Goal: Transaction & Acquisition: Purchase product/service

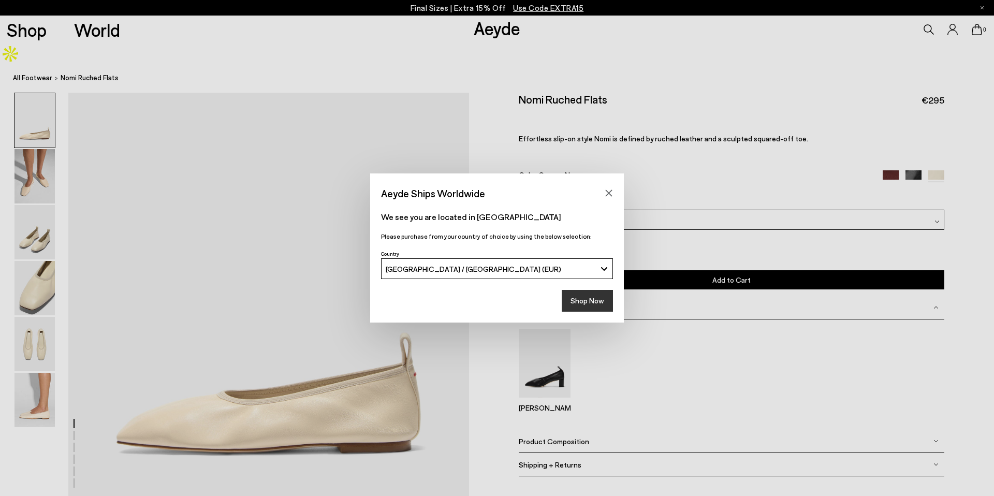
click at [598, 307] on button "Shop Now" at bounding box center [587, 301] width 51 height 22
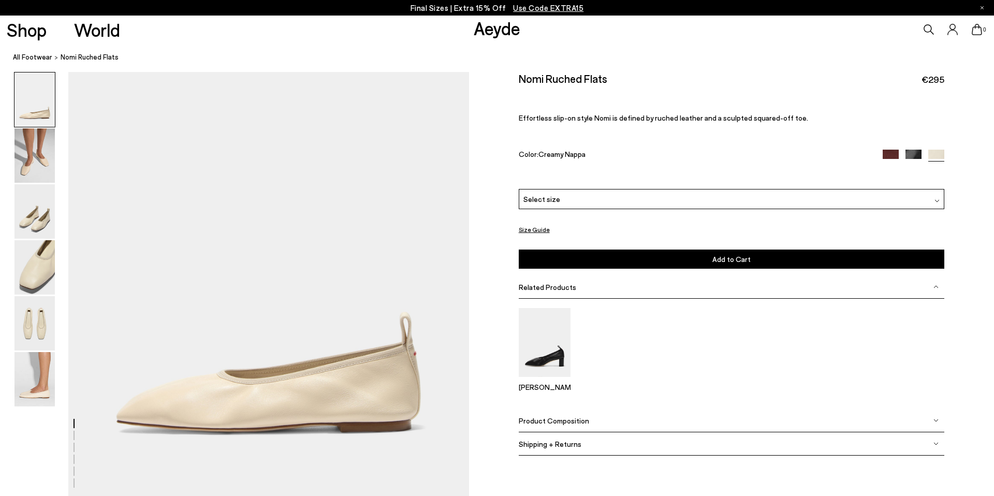
click at [604, 203] on div "Select size" at bounding box center [732, 199] width 426 height 20
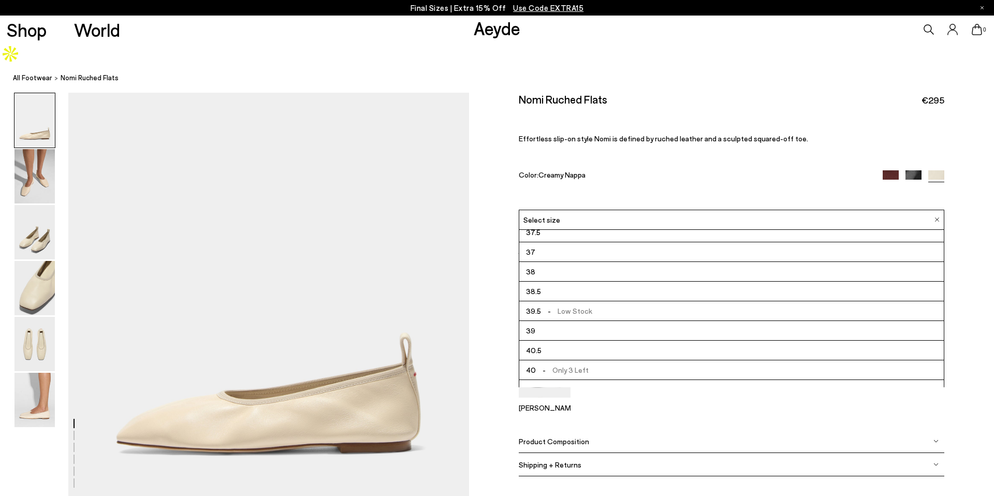
scroll to position [25, 0]
click at [587, 362] on li "40 - Only 3 Left" at bounding box center [731, 372] width 425 height 20
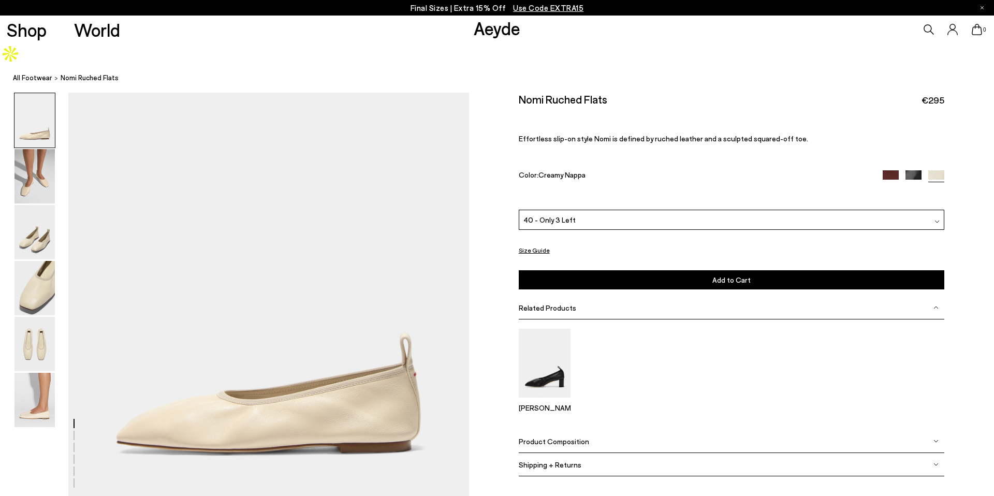
click at [617, 385] on div "[PERSON_NAME]" at bounding box center [732, 375] width 426 height 92
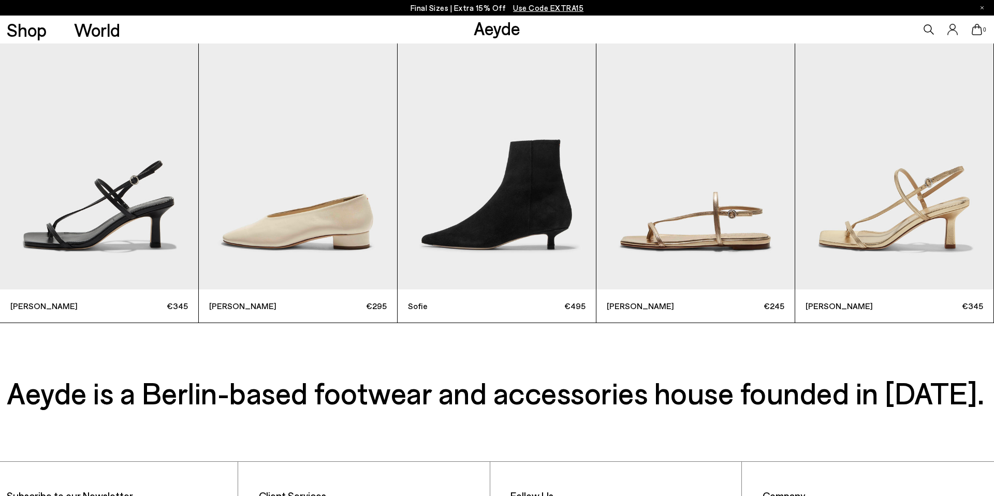
scroll to position [3250, 0]
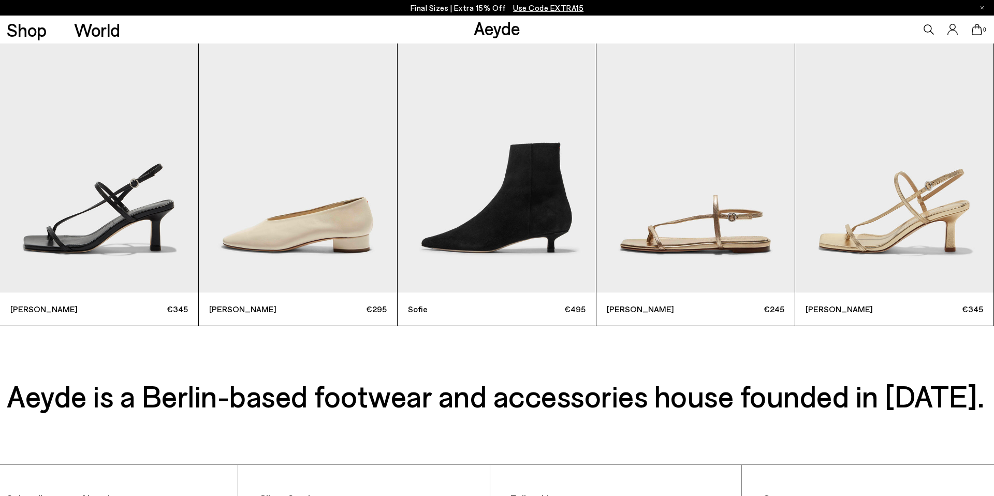
click at [306, 192] on img "2 / 6" at bounding box center [298, 160] width 198 height 265
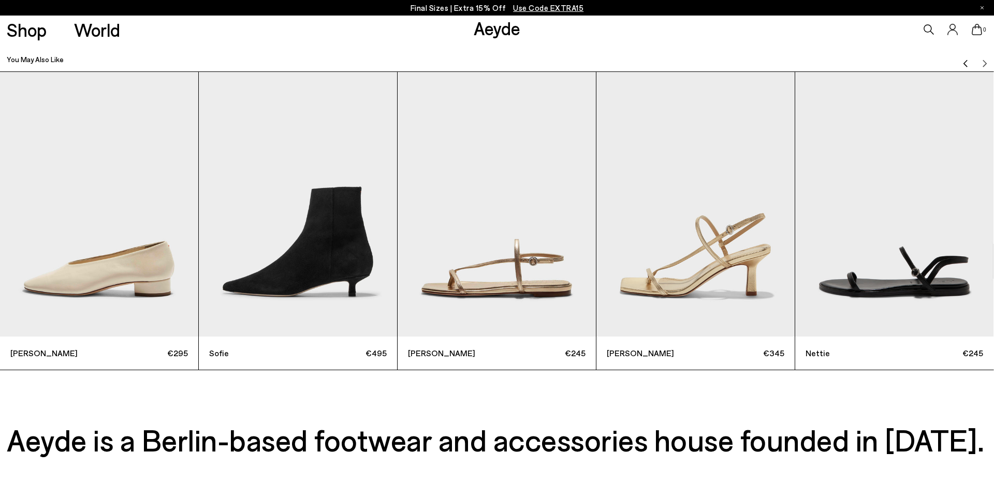
scroll to position [3188, 0]
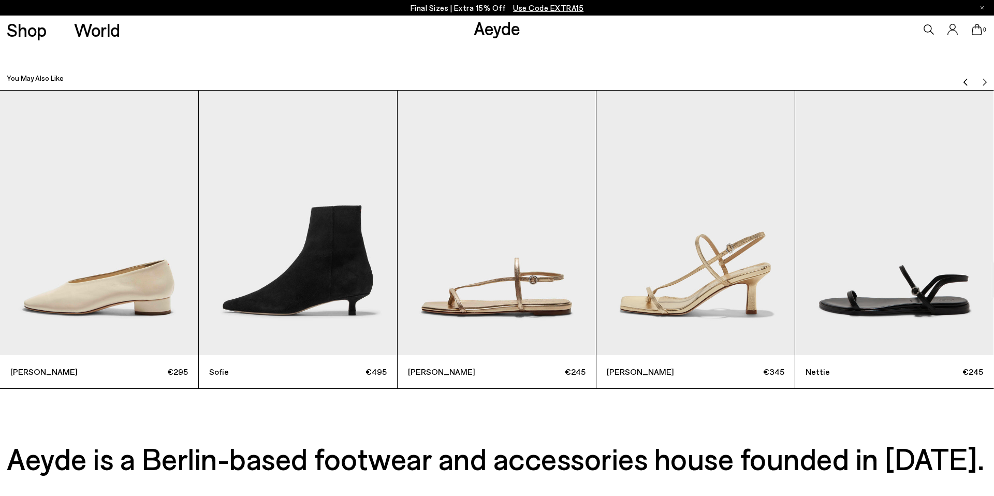
click at [82, 258] on img "2 / 6" at bounding box center [99, 223] width 198 height 265
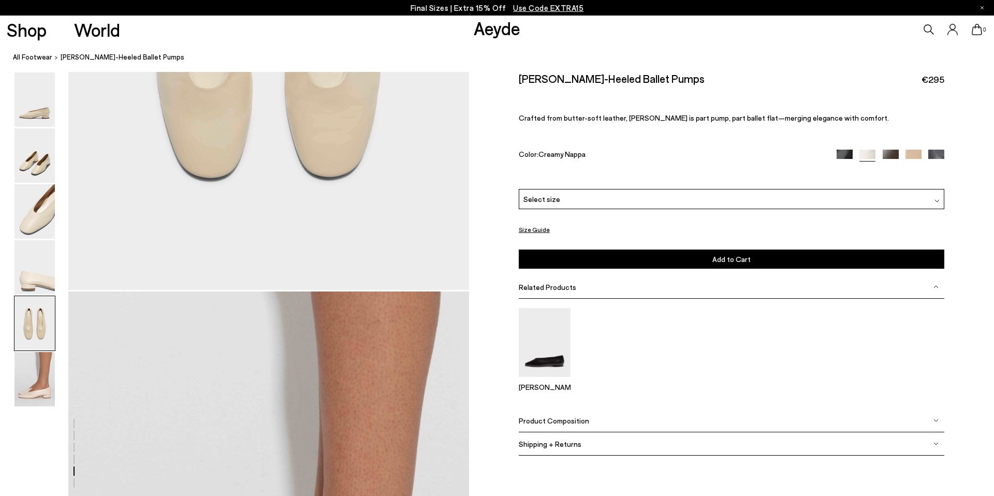
scroll to position [2336, 0]
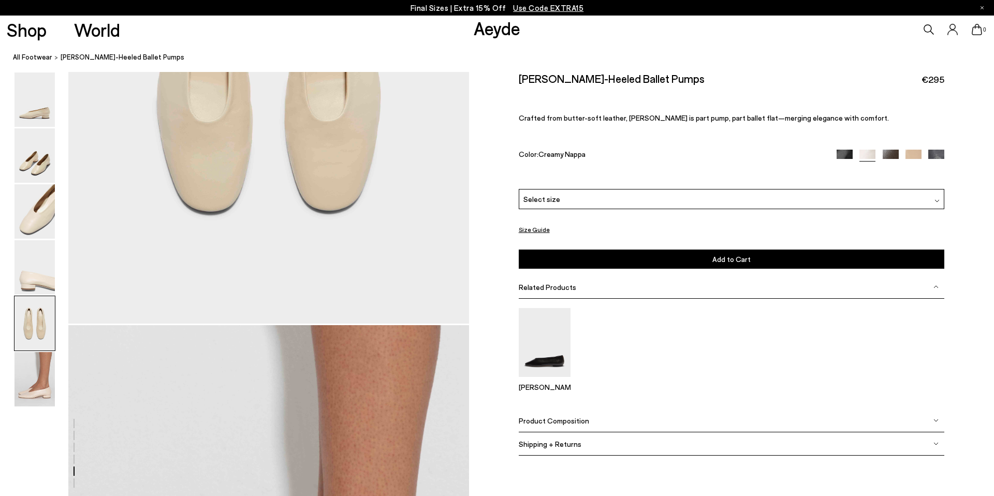
click at [914, 153] on img at bounding box center [914, 158] width 16 height 16
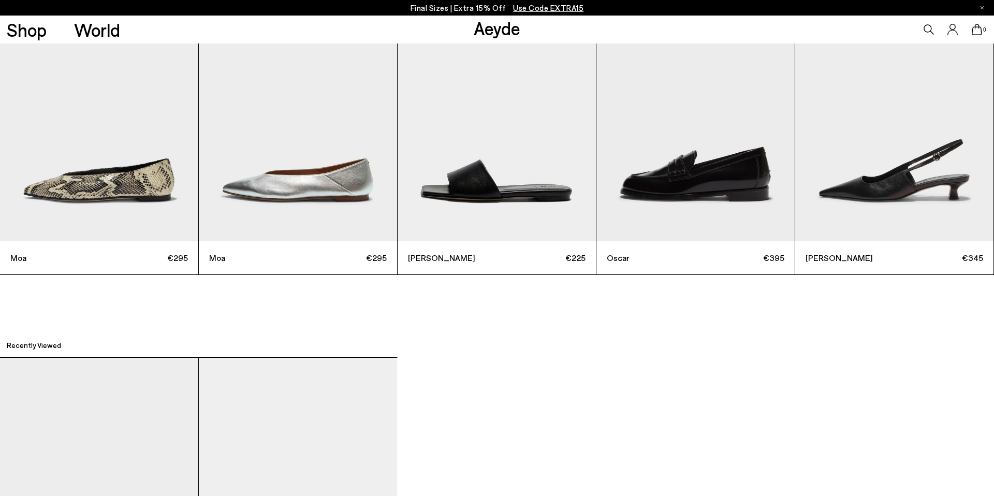
scroll to position [3159, 0]
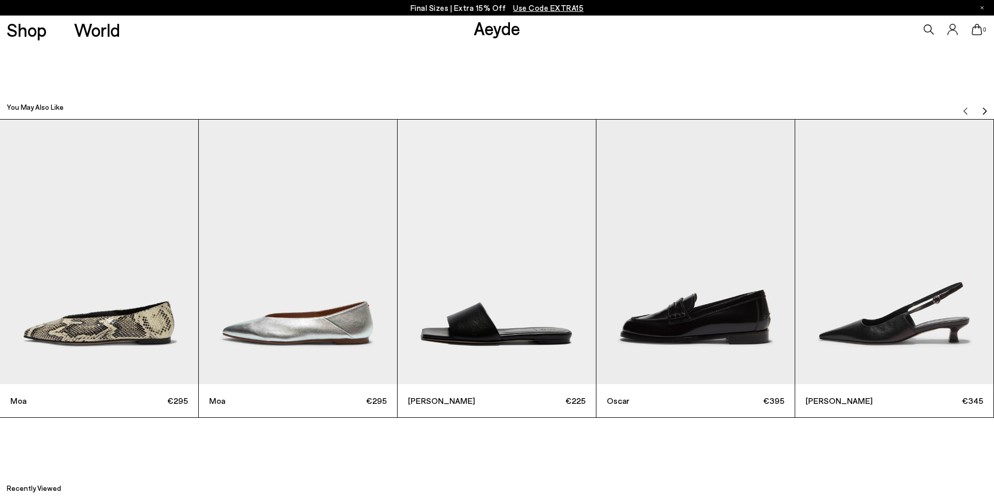
click at [986, 107] on img "Next slide" at bounding box center [985, 111] width 8 height 8
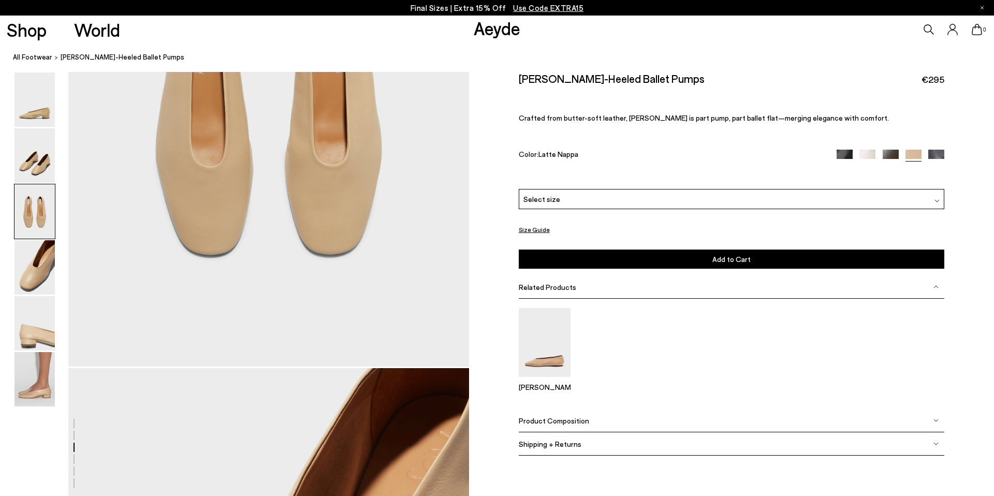
scroll to position [1217, 0]
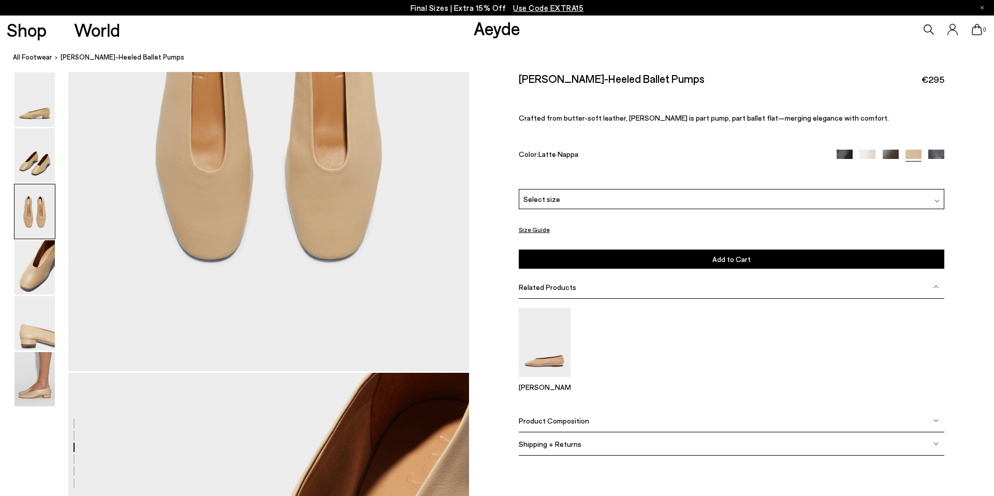
click at [852, 153] on img at bounding box center [845, 158] width 16 height 16
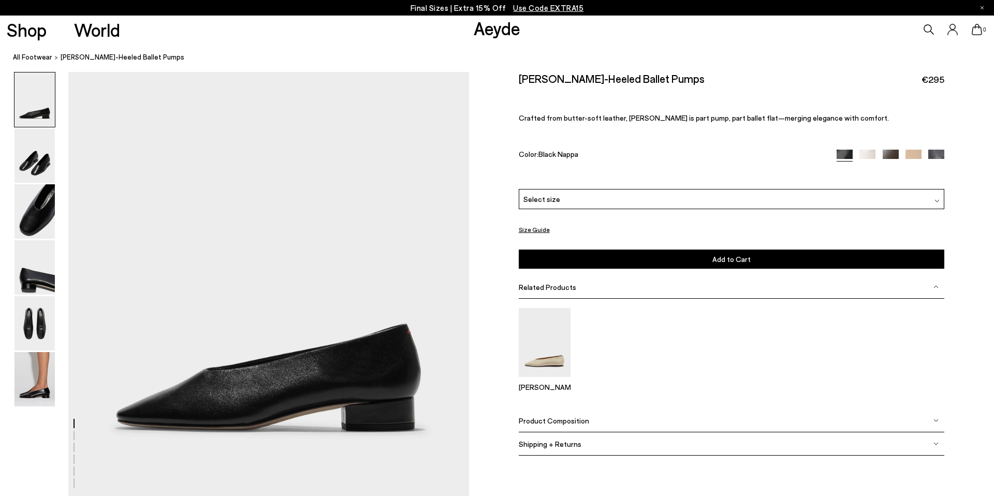
click at [892, 154] on img at bounding box center [891, 158] width 16 height 16
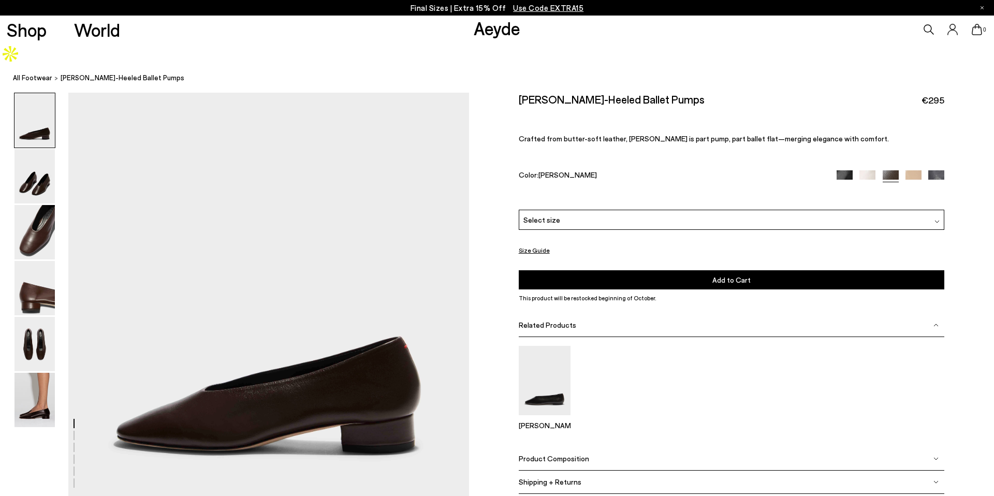
click at [940, 170] on img at bounding box center [936, 178] width 16 height 16
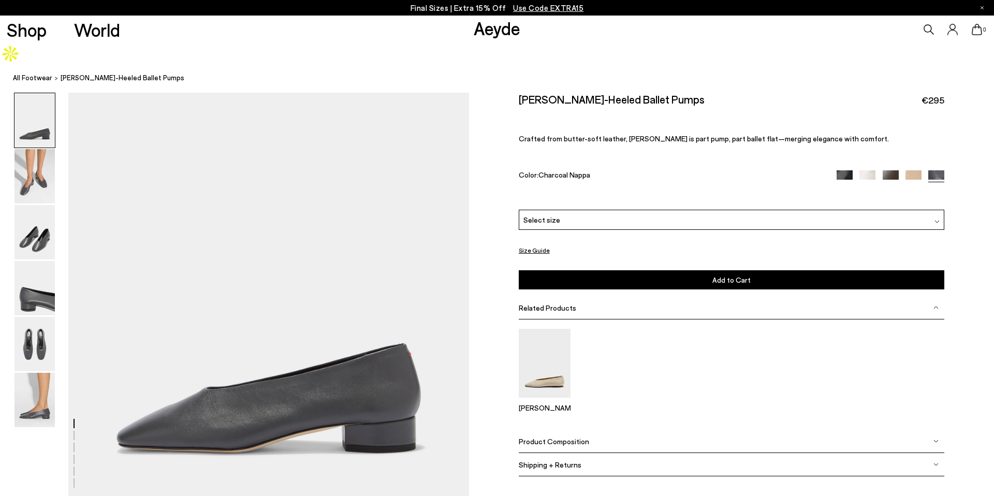
click at [867, 170] on img at bounding box center [868, 178] width 16 height 16
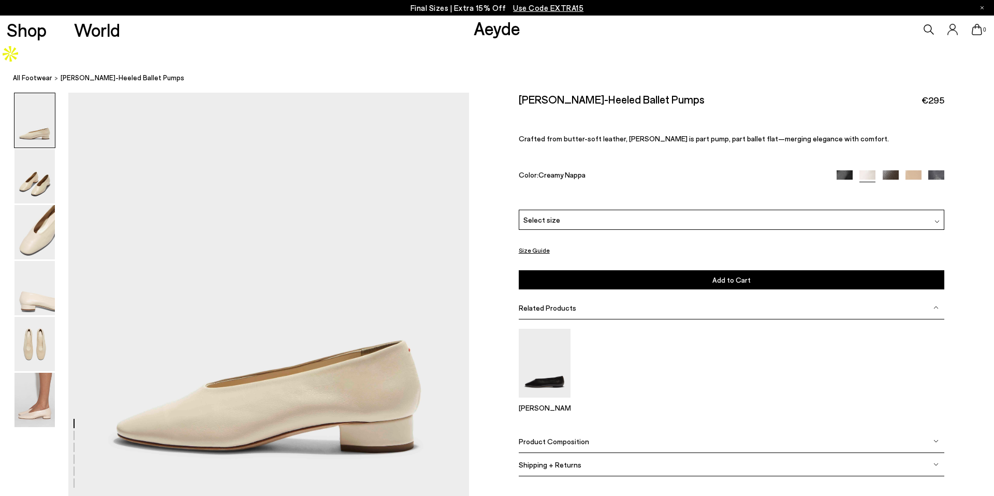
click at [681, 210] on div "Select size" at bounding box center [732, 220] width 426 height 20
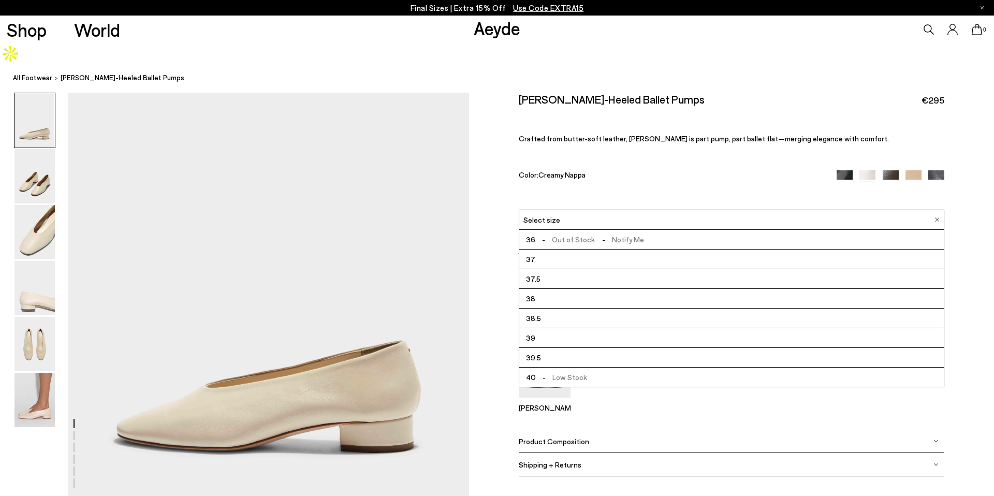
click at [696, 139] on div "[PERSON_NAME]-Heeled Ballet Pumps €295 Crafted from butter-soft leather, [PERSO…" at bounding box center [732, 151] width 426 height 117
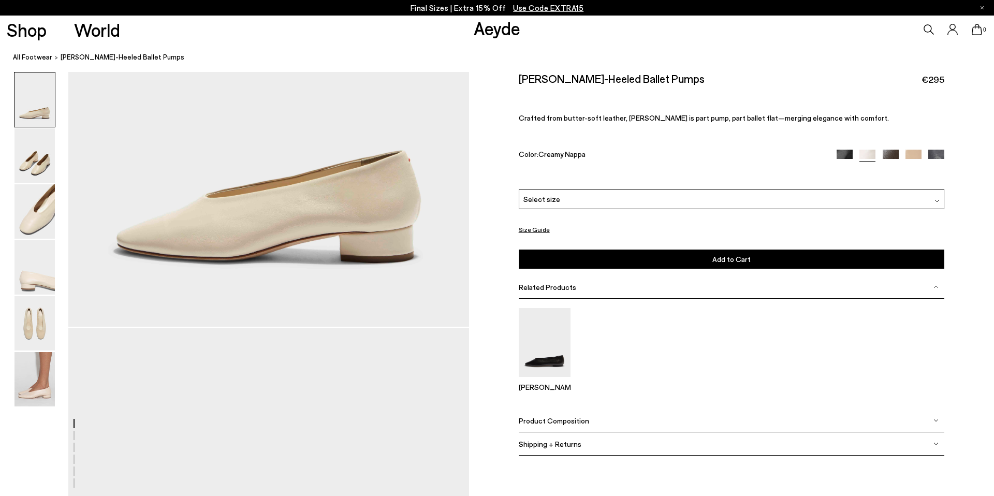
scroll to position [207, 0]
